Goal: Navigation & Orientation: Understand site structure

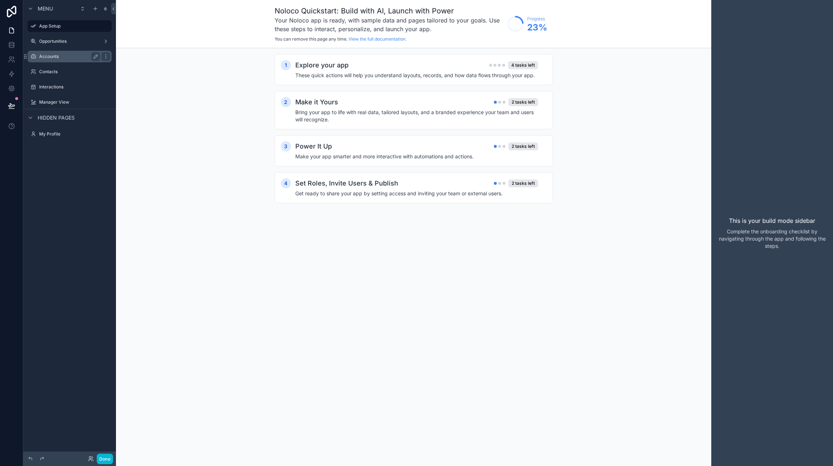
click at [58, 57] on label "Accounts" at bounding box center [68, 57] width 58 height 6
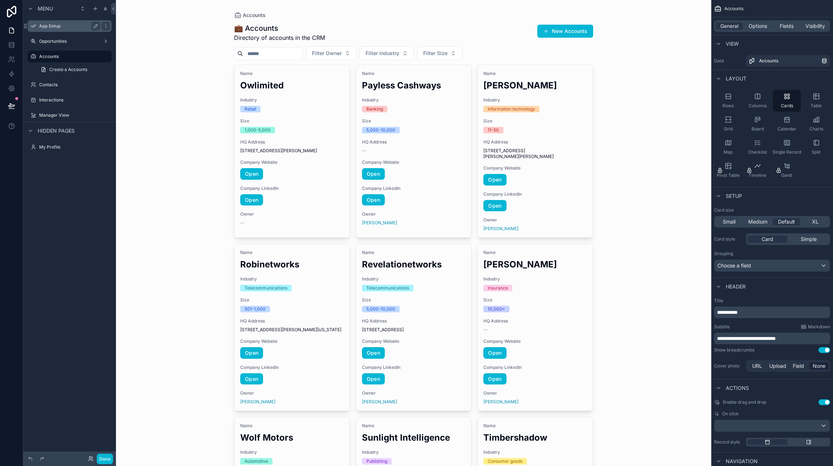
click at [50, 25] on label "App Setup" at bounding box center [68, 26] width 58 height 6
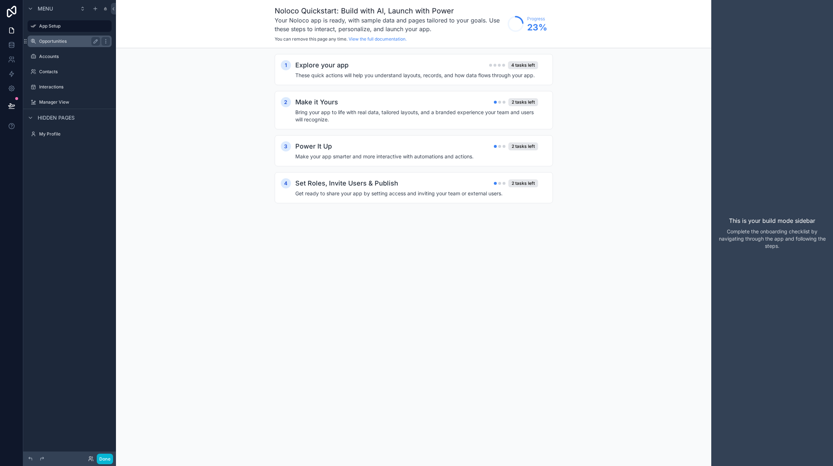
click at [53, 41] on label "Opportunities" at bounding box center [68, 41] width 58 height 6
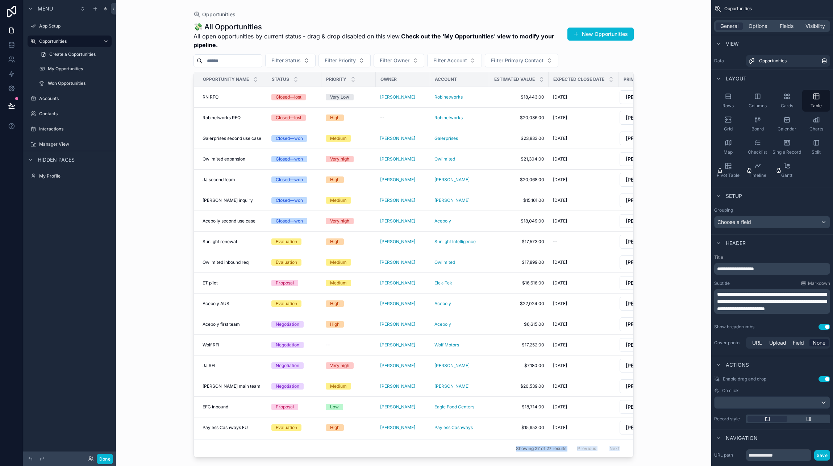
drag, startPoint x: 508, startPoint y: 454, endPoint x: 654, endPoint y: 454, distance: 146.0
click at [656, 454] on div "Opportunities 💸 All Opportunities All open opportunities by current status - dr…" at bounding box center [413, 233] width 595 height 466
click at [583, 453] on div "scrollable content" at bounding box center [413, 228] width 463 height 457
click at [63, 99] on label "Accounts" at bounding box center [68, 99] width 58 height 6
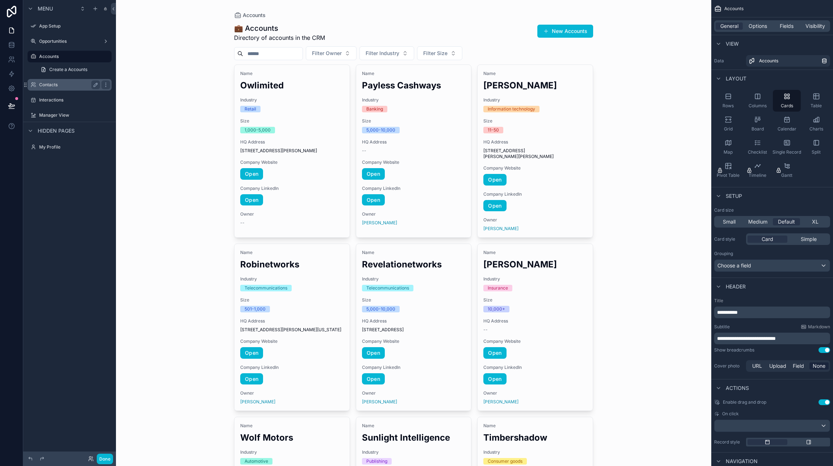
click at [50, 84] on label "Contacts" at bounding box center [68, 85] width 58 height 6
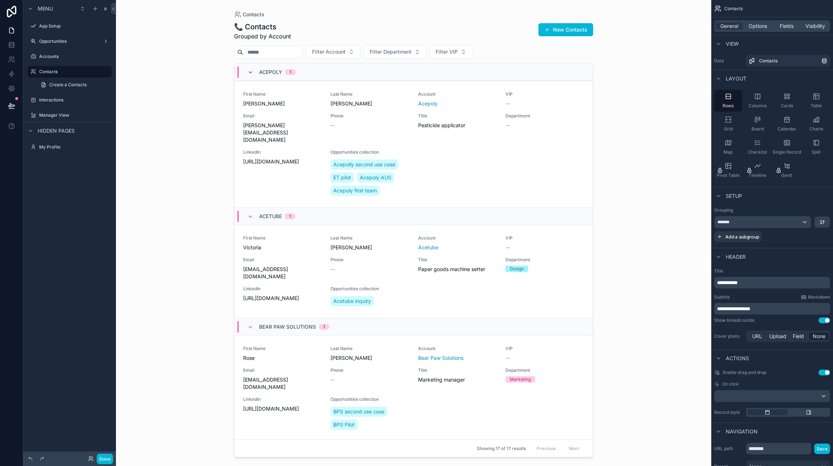
click at [251, 73] on icon "scrollable content" at bounding box center [251, 73] width 6 height 6
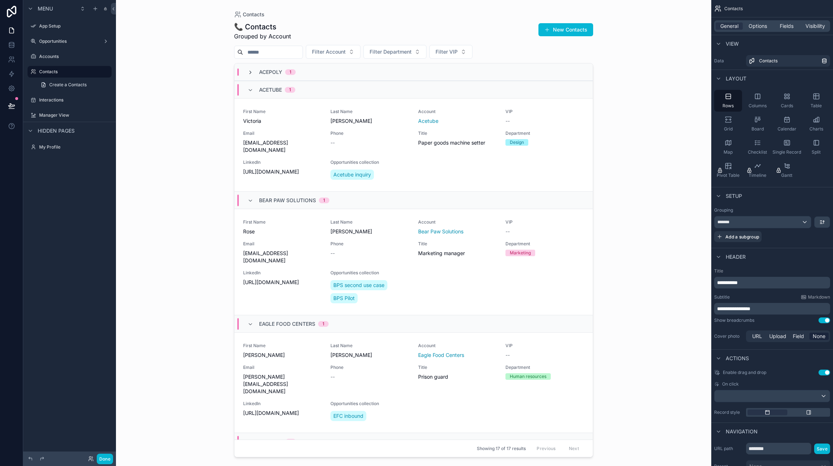
click at [251, 71] on icon "scrollable content" at bounding box center [251, 73] width 6 height 6
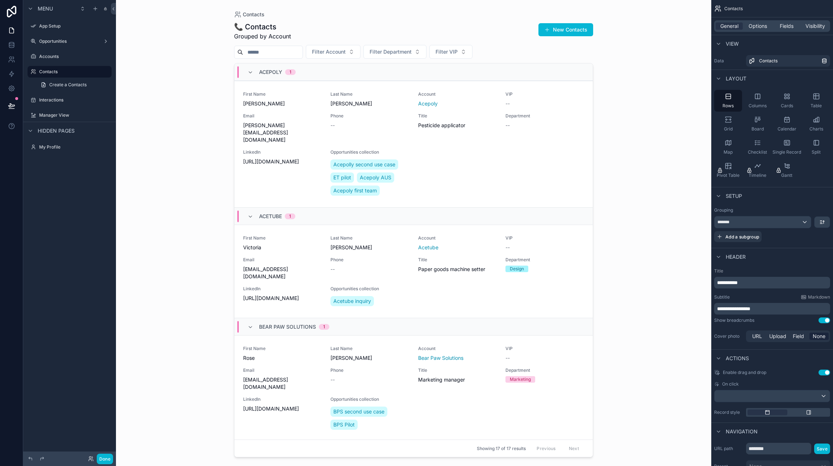
click at [63, 255] on div "Menu App Setup Opportunities Accounts Contacts Create a Contacts Interactions M…" at bounding box center [69, 228] width 93 height 457
click at [50, 59] on label "Accounts" at bounding box center [68, 57] width 58 height 6
